Goal: Task Accomplishment & Management: Use online tool/utility

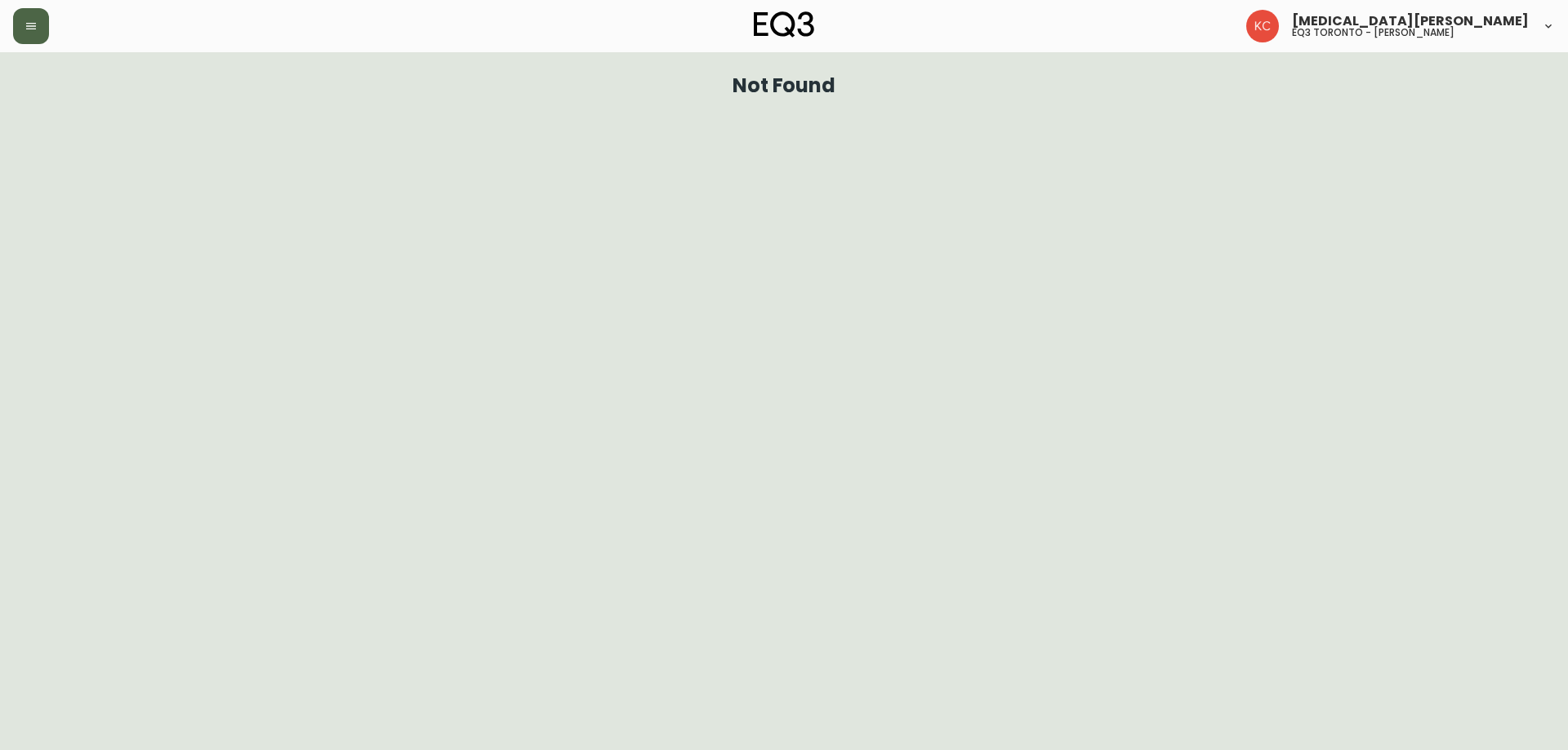
click at [21, 28] on button "button" at bounding box center [31, 26] width 36 height 36
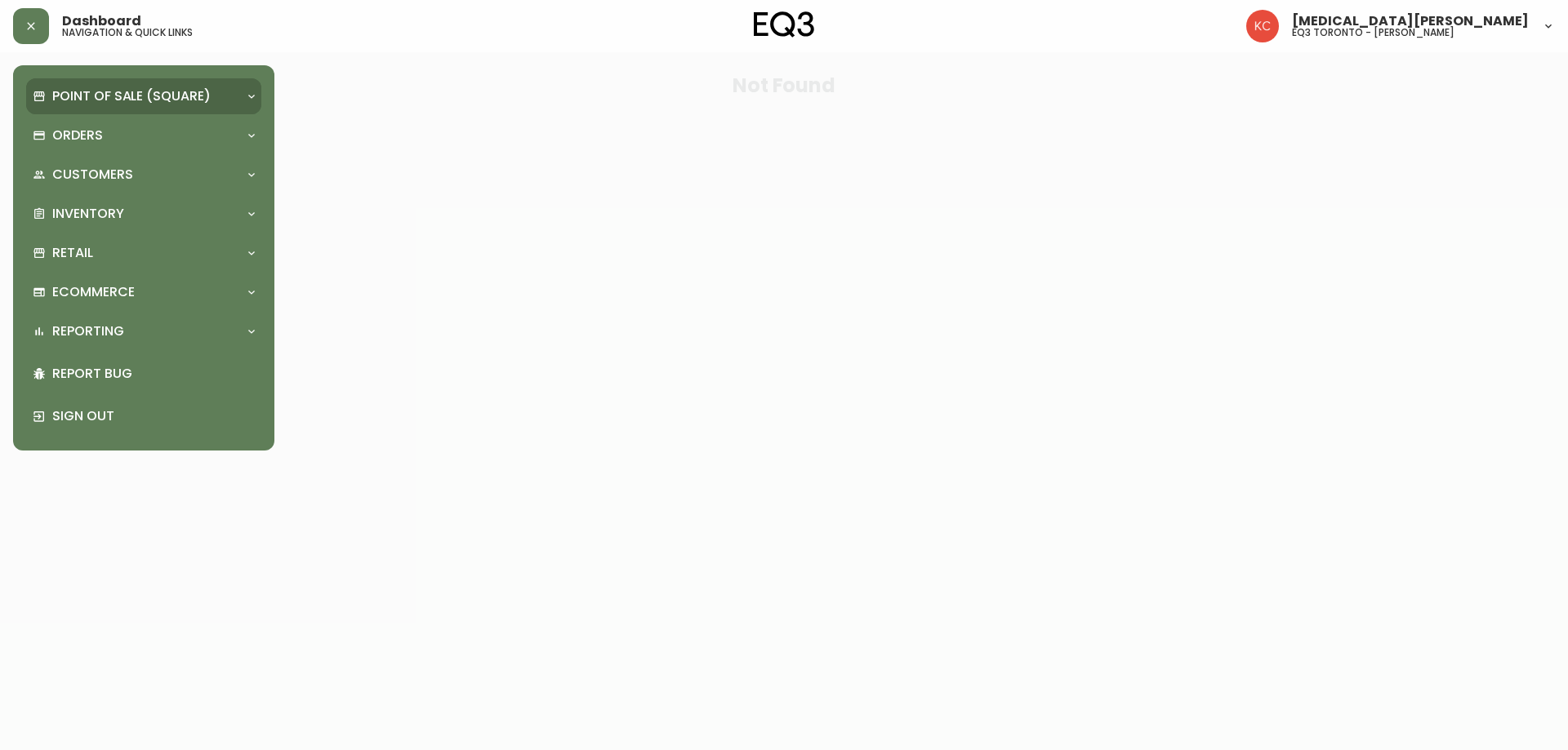
click at [81, 91] on p "Point of Sale (Square)" at bounding box center [131, 96] width 159 height 18
click at [88, 205] on p "Inventory" at bounding box center [88, 213] width 72 height 18
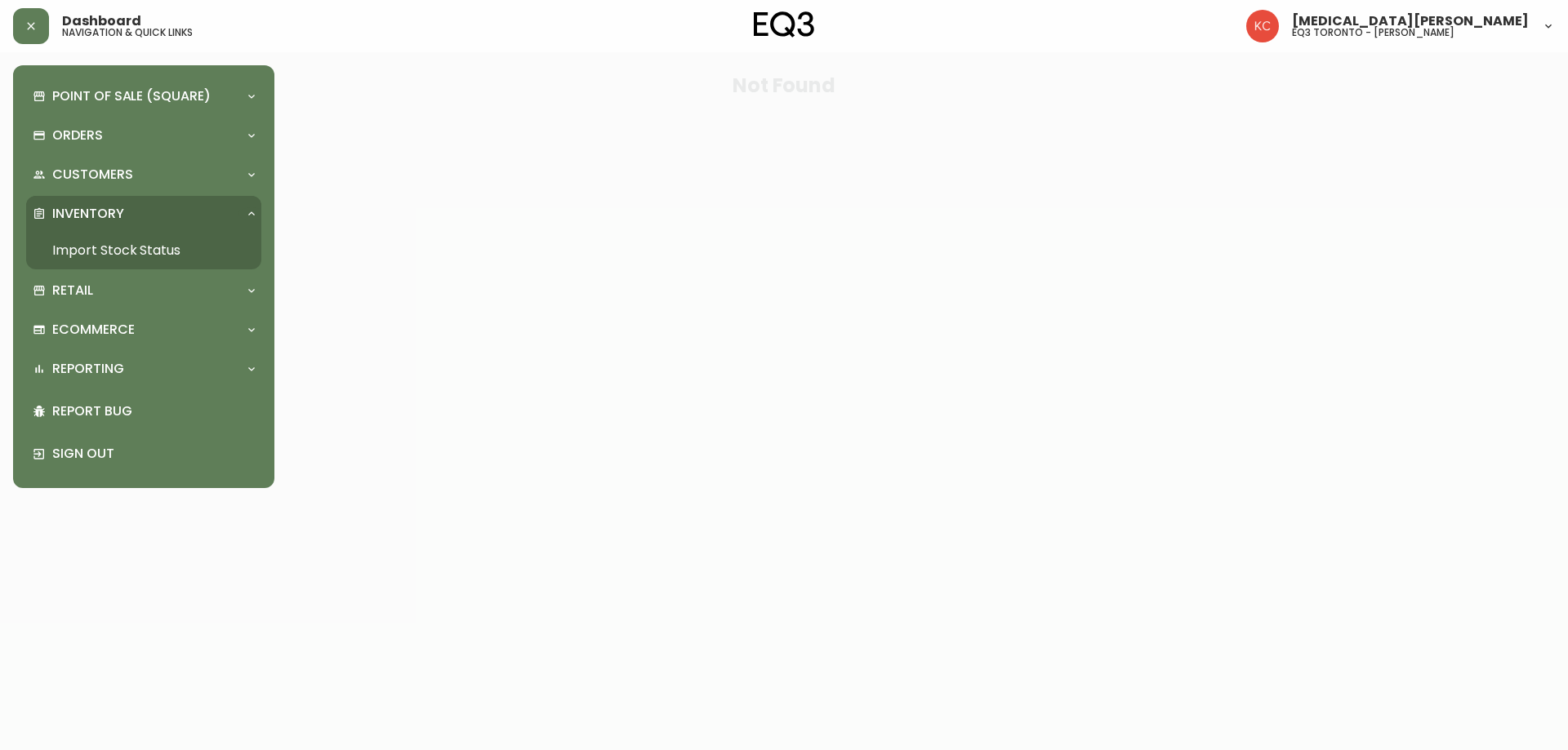
click at [97, 253] on link "Import Stock Status" at bounding box center [144, 251] width 236 height 38
